Goal: Navigation & Orientation: Find specific page/section

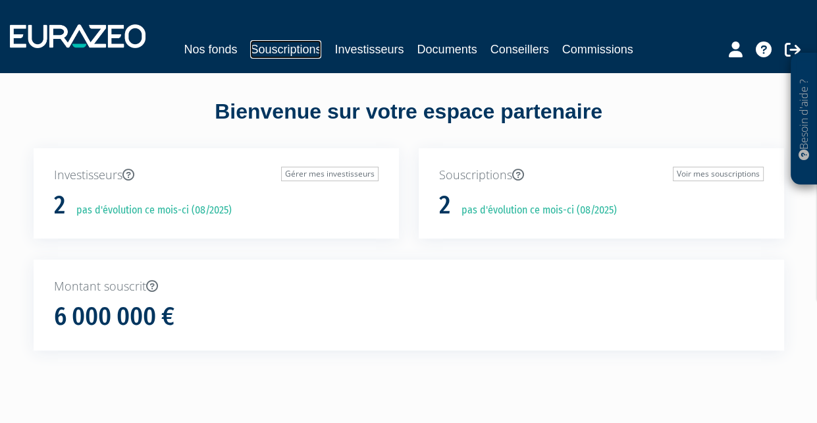
click at [290, 47] on link "Souscriptions" at bounding box center [285, 49] width 71 height 18
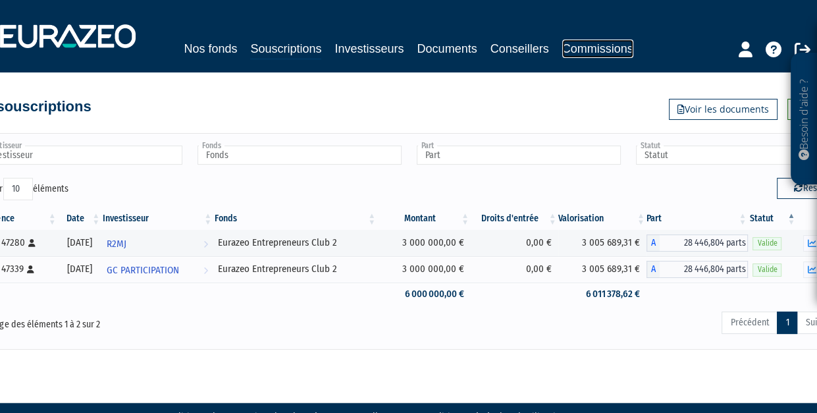
click at [570, 47] on link "Commissions" at bounding box center [598, 49] width 71 height 18
